Goal: Task Accomplishment & Management: Complete application form

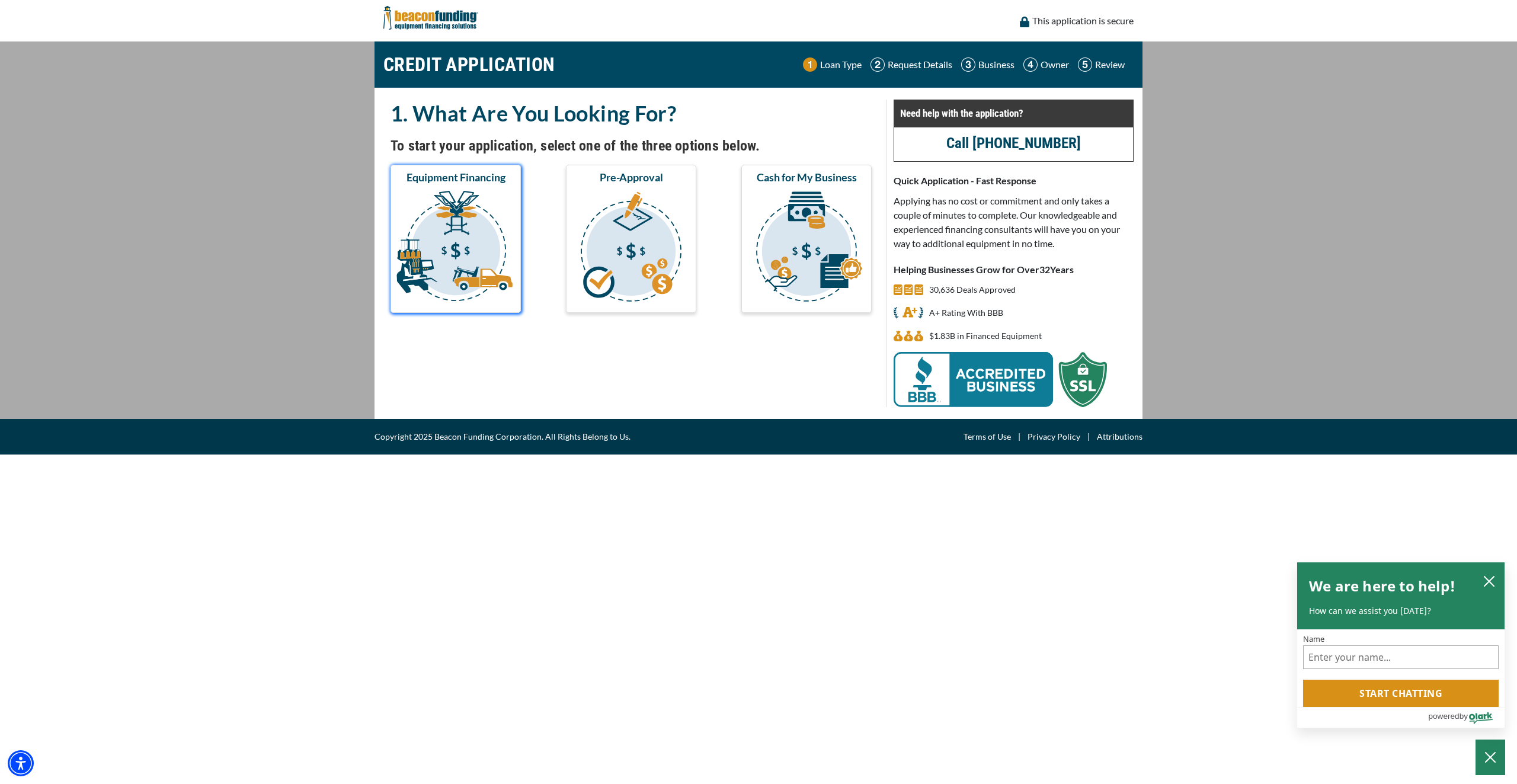
click at [438, 239] on img "submit" at bounding box center [456, 248] width 126 height 118
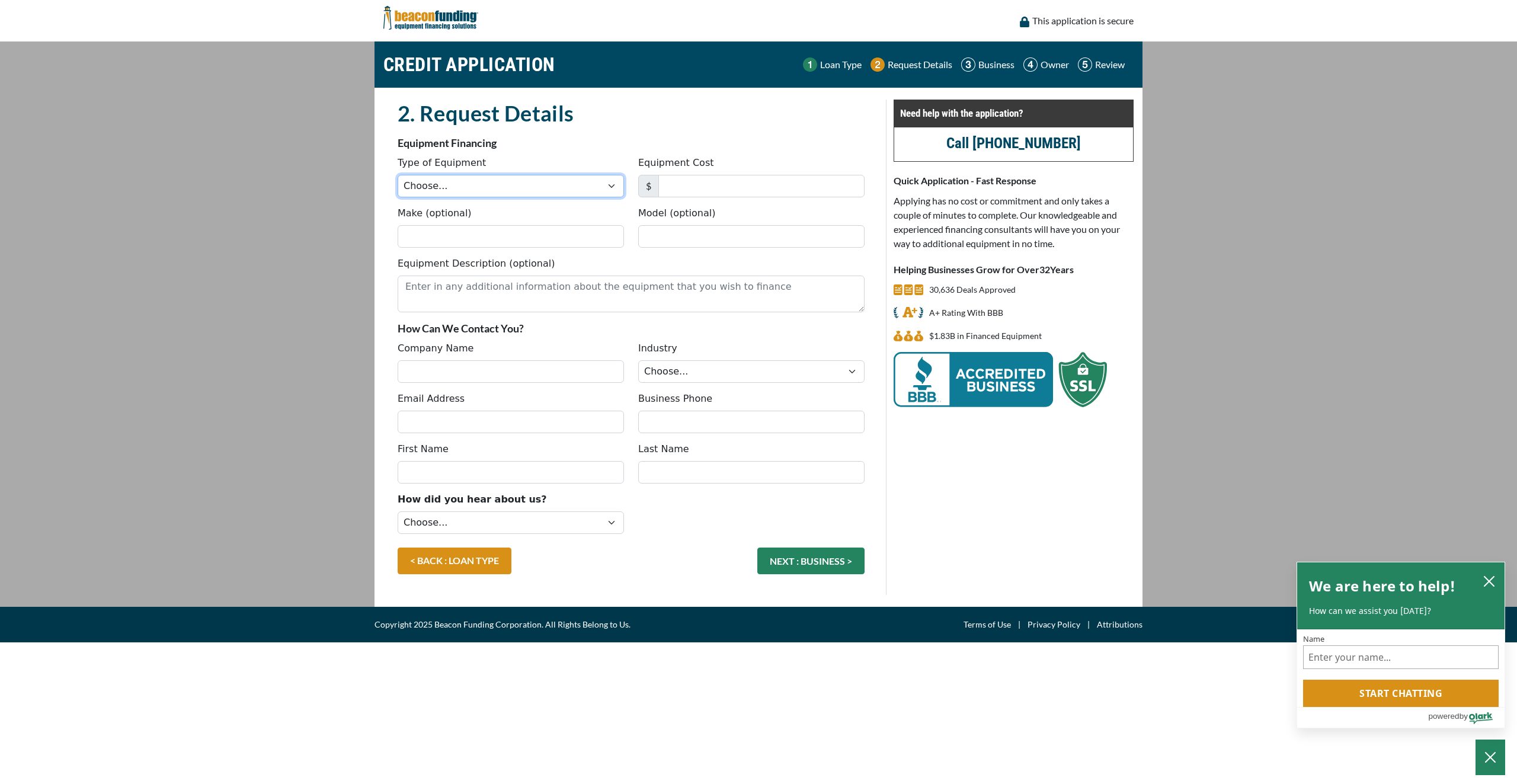
click at [530, 186] on select "Choose... Backhoe Boom/Bucket Truck Chipper Commercial Mower Crane DTG/DTF Prin…" at bounding box center [511, 186] width 226 height 23
select select "13"
click at [398, 175] on select "Choose... Backhoe Boom/Bucket Truck Chipper Commercial Mower Crane DTG/DTF Prin…" at bounding box center [511, 186] width 226 height 23
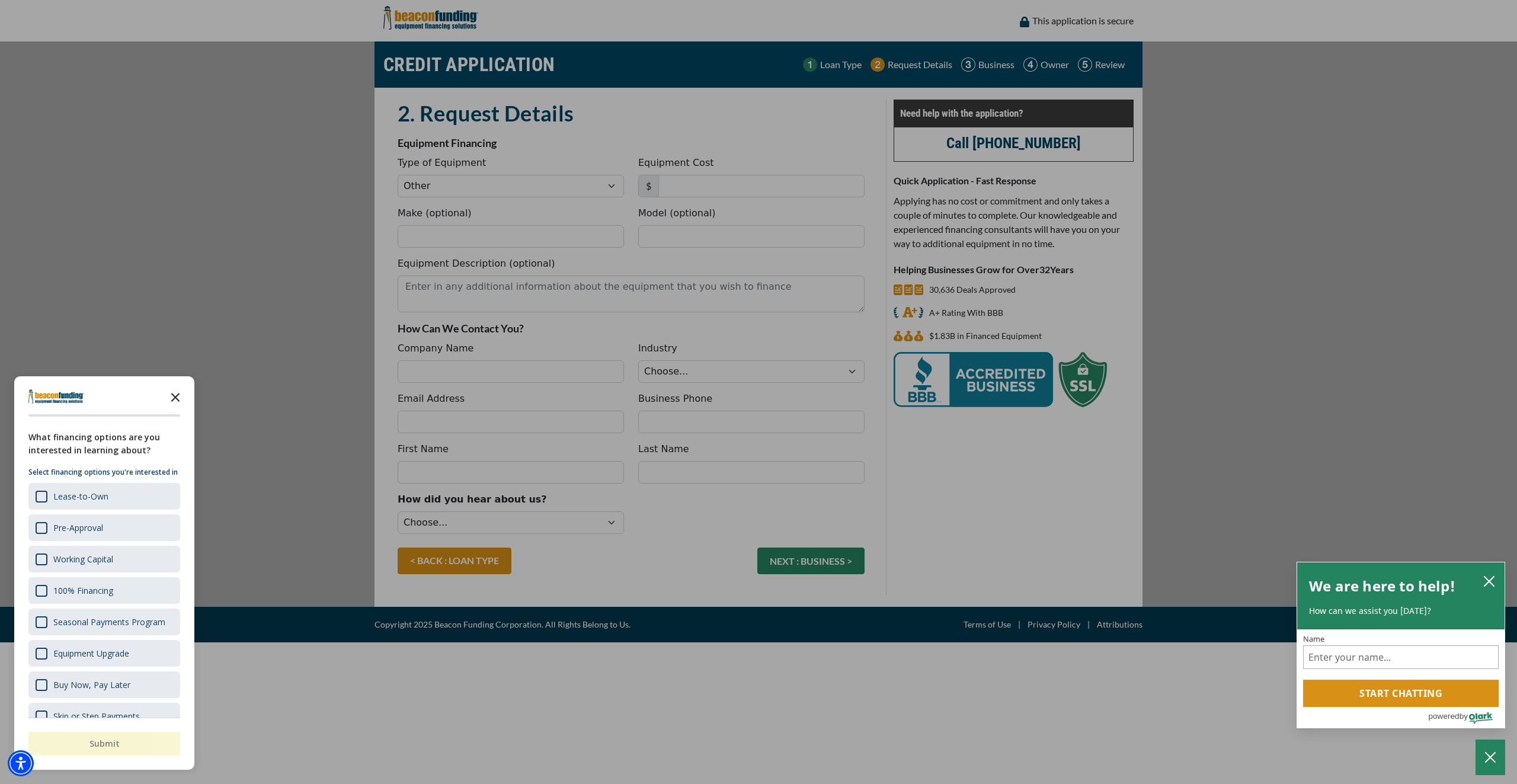
click at [174, 398] on polygon "Close the survey" at bounding box center [175, 397] width 9 height 9
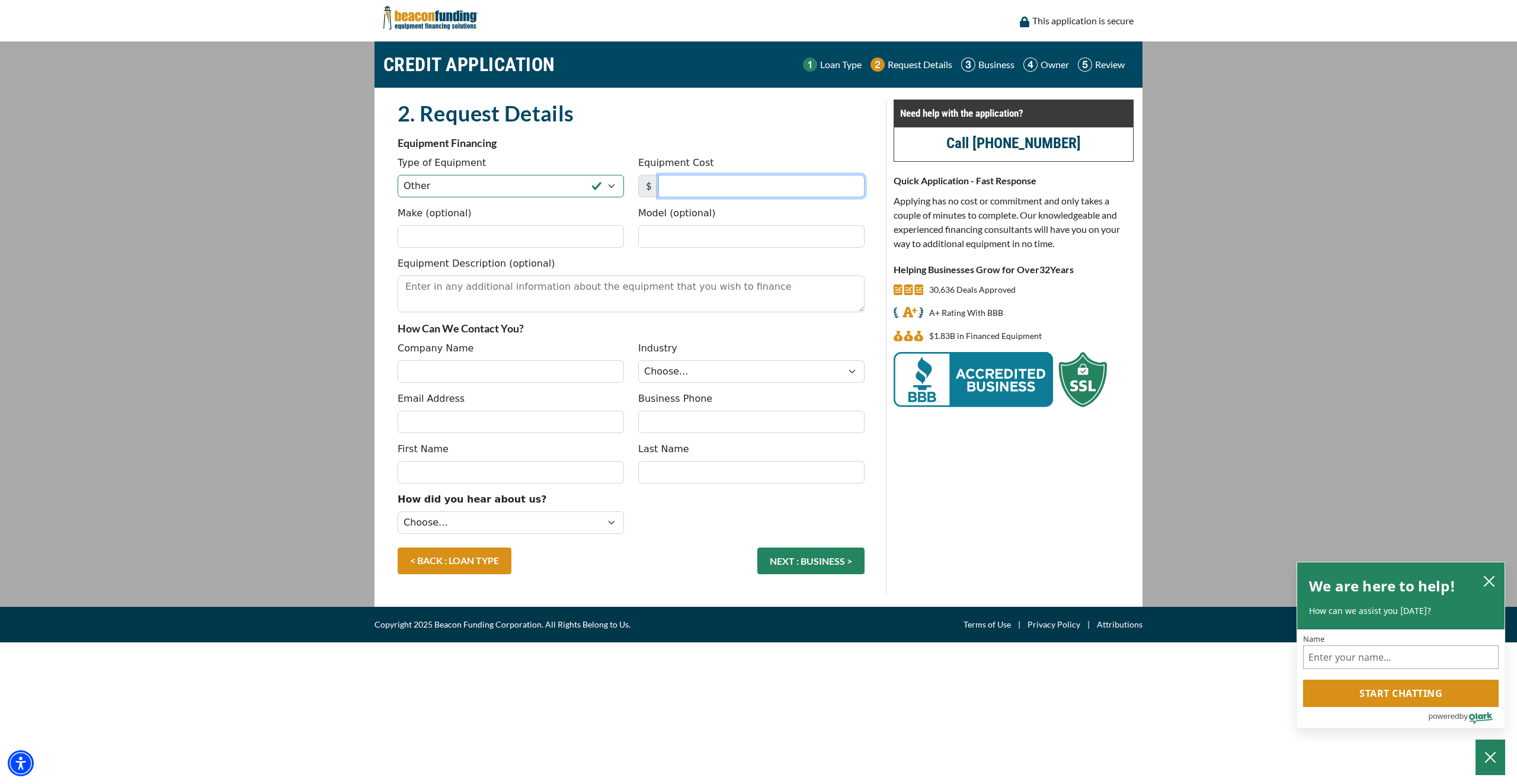
click at [702, 185] on input "Equipment Cost" at bounding box center [762, 186] width 206 height 23
click at [1489, 583] on icon "close chatbox" at bounding box center [1489, 581] width 12 height 12
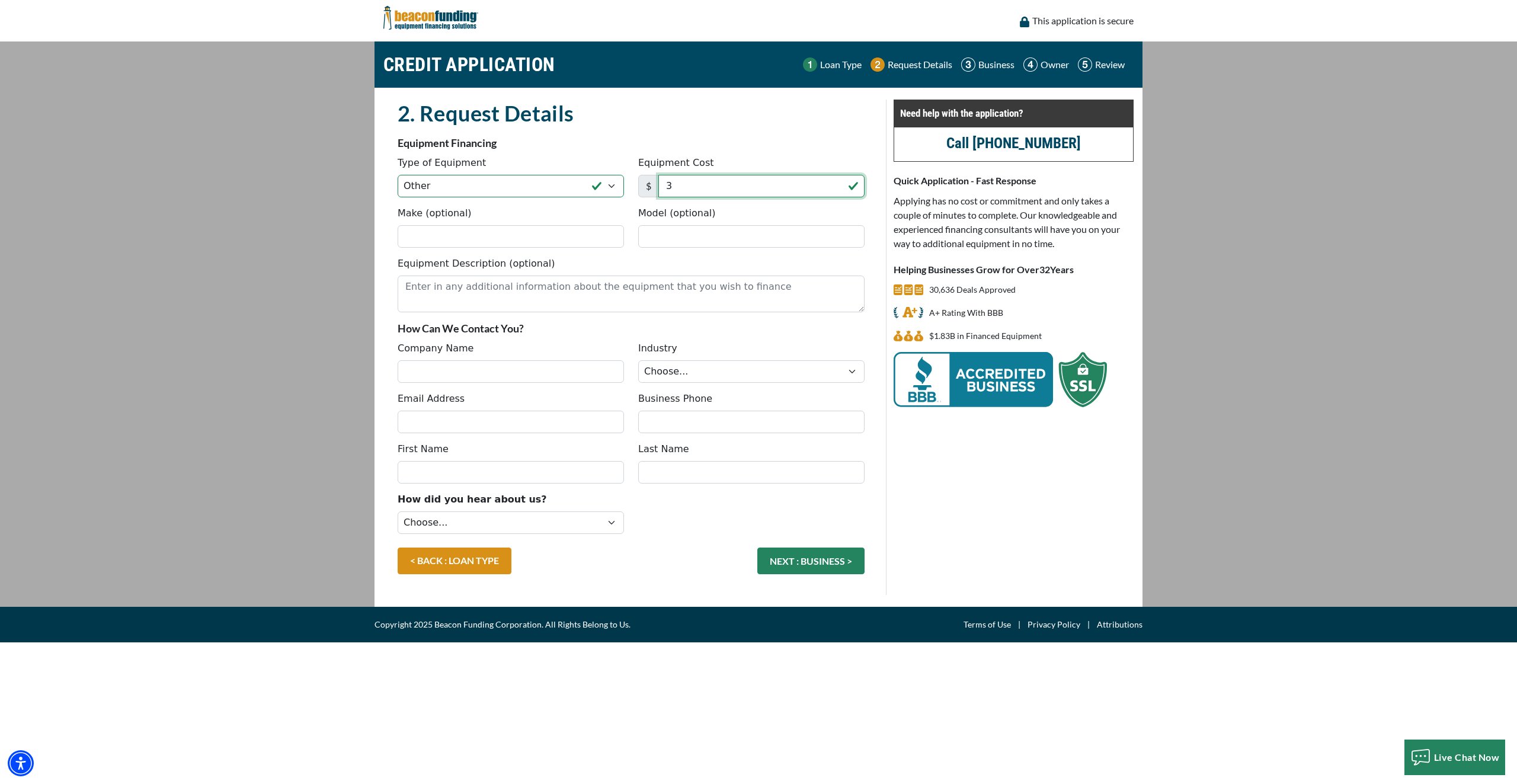
click at [720, 183] on input "3" at bounding box center [762, 186] width 206 height 23
click at [726, 180] on input "3" at bounding box center [762, 186] width 206 height 23
click at [676, 188] on input "3" at bounding box center [762, 186] width 206 height 23
click at [720, 187] on input "3" at bounding box center [762, 186] width 206 height 23
click at [682, 189] on input "3" at bounding box center [762, 186] width 206 height 23
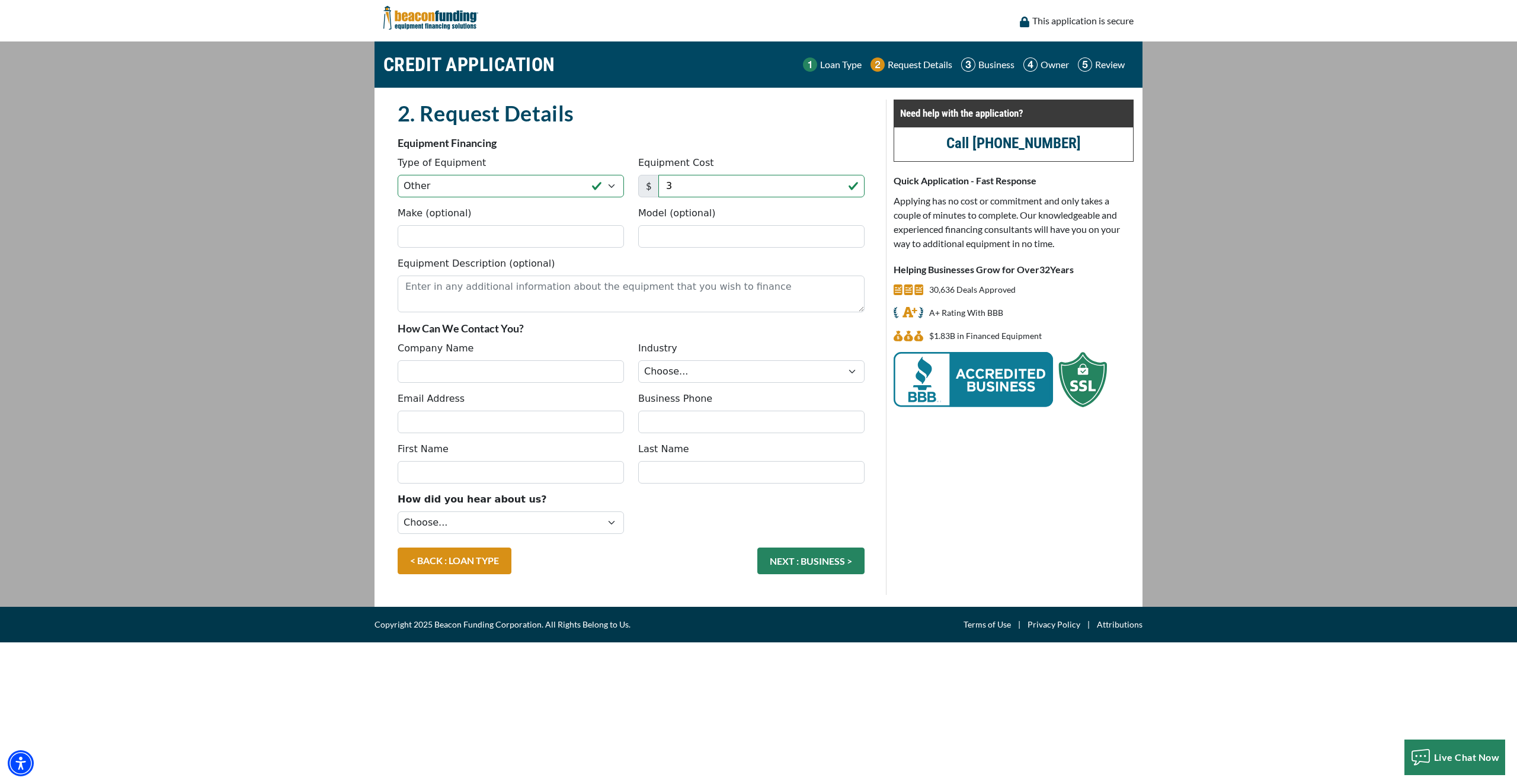
click at [650, 182] on span "$" at bounding box center [649, 186] width 21 height 23
click at [693, 193] on input "3" at bounding box center [762, 186] width 206 height 23
type input "3"
click at [712, 236] on input "Model (optional)" at bounding box center [752, 236] width 226 height 23
click at [693, 191] on input "3" at bounding box center [762, 186] width 206 height 23
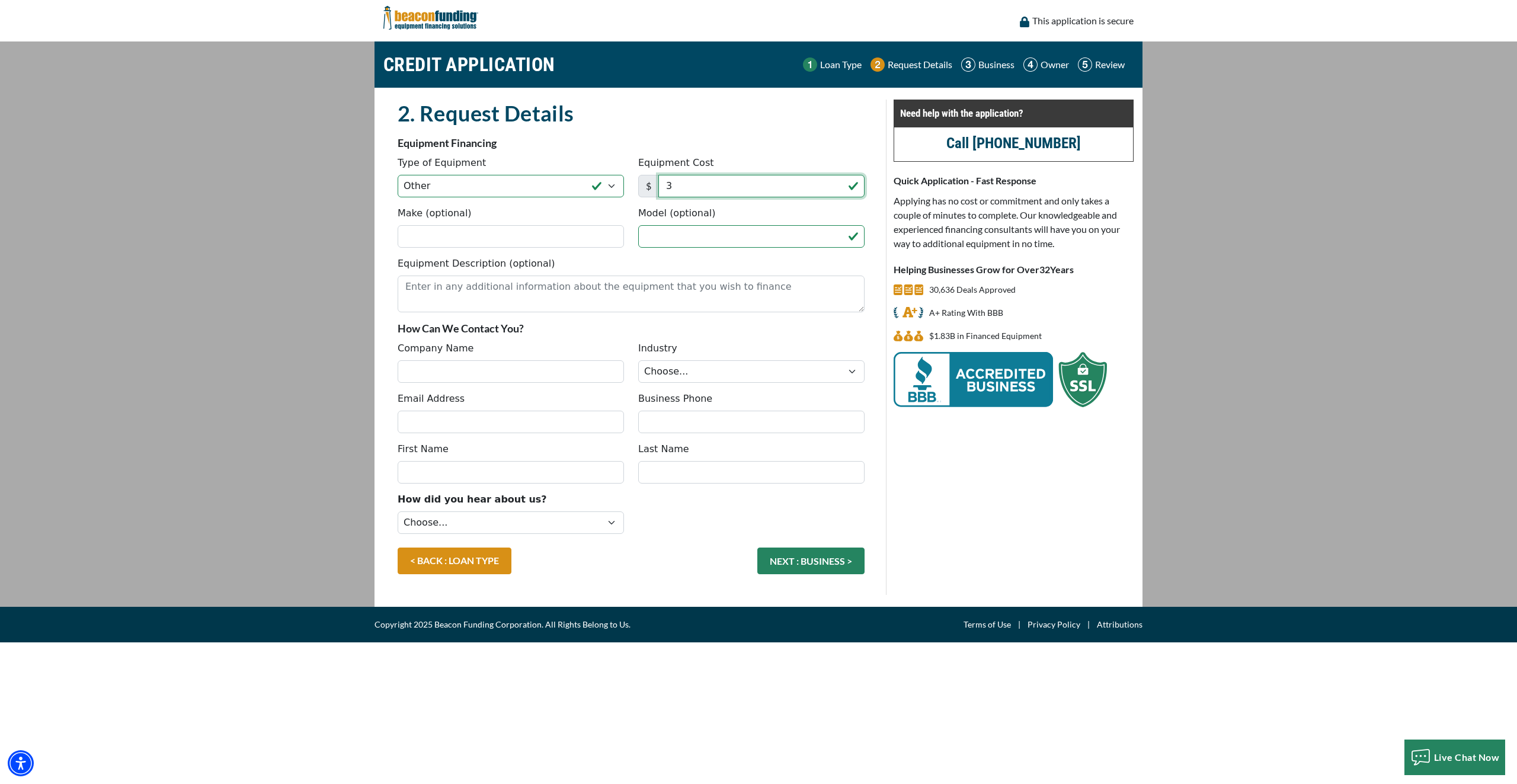
drag, startPoint x: 692, startPoint y: 189, endPoint x: 614, endPoint y: 235, distance: 90.6
click at [691, 190] on input "3" at bounding box center [762, 186] width 206 height 23
click at [420, 625] on span "Copyright 2025 Beacon Funding Corporation. All Rights Belong to Us." at bounding box center [503, 624] width 256 height 14
copy span "0"
click at [748, 180] on input "3" at bounding box center [762, 186] width 206 height 23
